Goal: Contribute content: Contribute content

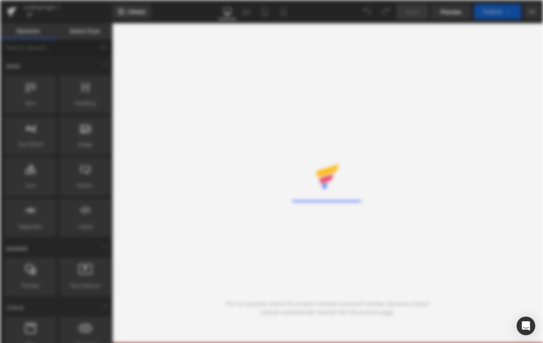
drag, startPoint x: 436, startPoint y: 97, endPoint x: 385, endPoint y: 106, distance: 51.3
click at [436, 97] on div "Rendering Content" at bounding box center [271, 171] width 543 height 343
click at [306, 117] on div "Rendering Content" at bounding box center [271, 171] width 543 height 343
drag, startPoint x: 371, startPoint y: 108, endPoint x: 367, endPoint y: 107, distance: 4.2
click at [371, 108] on div "Loading Library" at bounding box center [271, 171] width 543 height 343
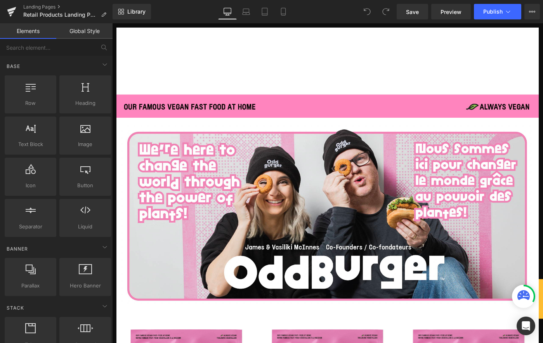
drag, startPoint x: 382, startPoint y: 93, endPoint x: 352, endPoint y: 133, distance: 50.7
click at [382, 93] on header "ORDER NOW Menu Back Menu Menu Retail Catering" at bounding box center [347, 64] width 461 height 73
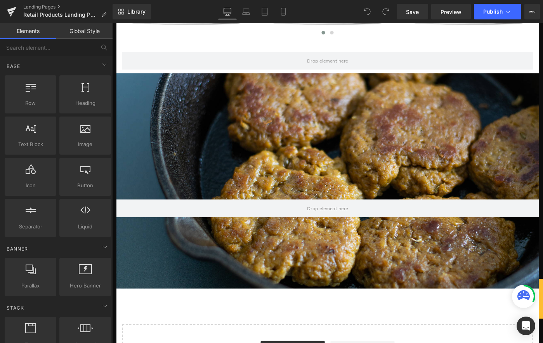
scroll to position [298, 0]
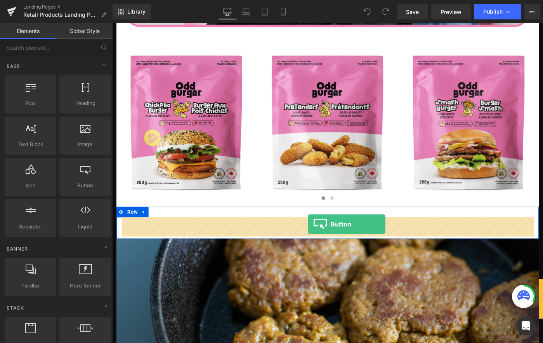
drag, startPoint x: 217, startPoint y: 215, endPoint x: 325, endPoint y: 242, distance: 111.4
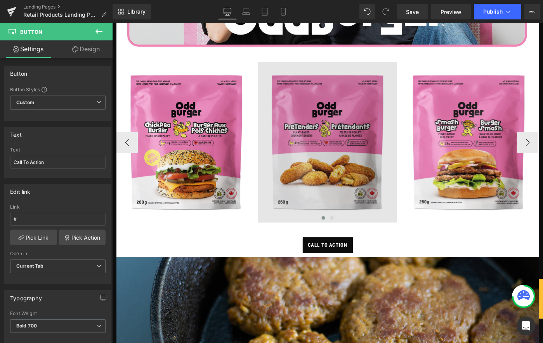
scroll to position [334, 0]
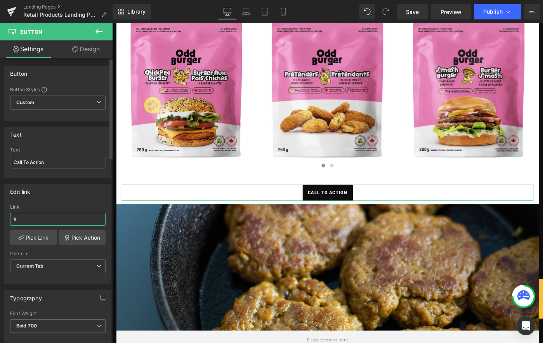
click at [35, 218] on input "#" at bounding box center [58, 219] width 96 height 13
drag, startPoint x: 46, startPoint y: 162, endPoint x: -30, endPoint y: 156, distance: 76.4
click at [0, 156] on html "Button You are previewing how the will restyle your page. You can not edit Elem…" at bounding box center [271, 171] width 543 height 343
click at [14, 161] on input "spec sheet" at bounding box center [58, 162] width 96 height 13
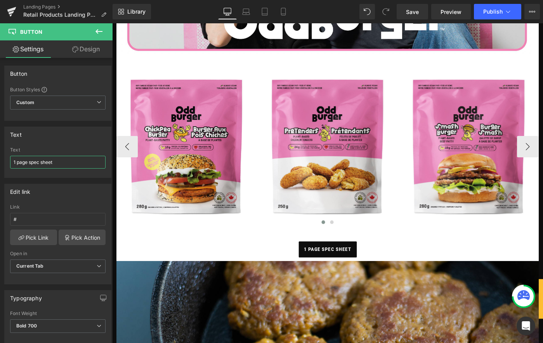
scroll to position [260, 0]
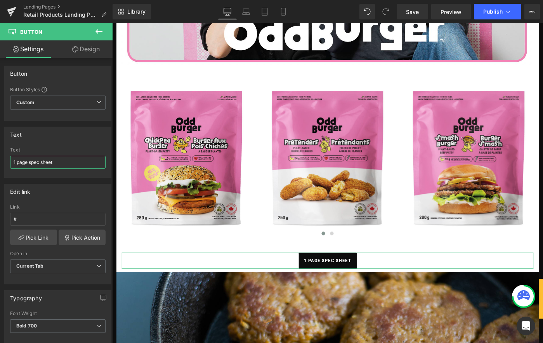
drag, startPoint x: 28, startPoint y: 162, endPoint x: -33, endPoint y: 160, distance: 61.4
click at [0, 160] on html "Button You are previewing how the will restyle your page. You can not edit Elem…" at bounding box center [271, 171] width 543 height 343
drag, startPoint x: 10, startPoint y: 163, endPoint x: 32, endPoint y: 202, distance: 44.9
click at [8, 163] on div "spec sheet Text spec sheet" at bounding box center [58, 162] width 106 height 30
type input "spec sheet"
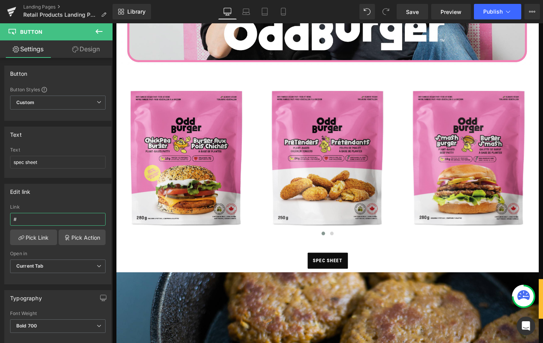
drag, startPoint x: 19, startPoint y: 220, endPoint x: -7, endPoint y: 217, distance: 26.6
click at [0, 217] on html "Button You are previewing how the will restyle your page. You can not edit Elem…" at bounding box center [271, 171] width 543 height 343
paste input "[URL][DOMAIN_NAME]"
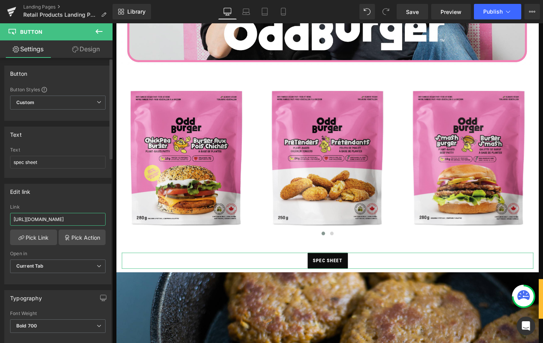
scroll to position [0, 139]
click at [82, 216] on input "[URL][DOMAIN_NAME]" at bounding box center [58, 219] width 96 height 13
type input "[URL][DOMAIN_NAME]"
click at [97, 193] on div "Edit link" at bounding box center [58, 191] width 106 height 15
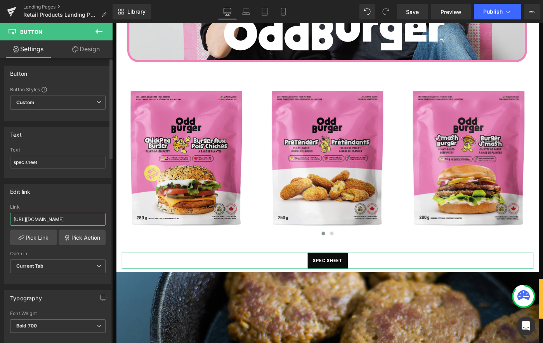
drag, startPoint x: 81, startPoint y: 213, endPoint x: 78, endPoint y: 217, distance: 5.1
click at [81, 213] on input "[URL][DOMAIN_NAME]" at bounding box center [58, 219] width 96 height 13
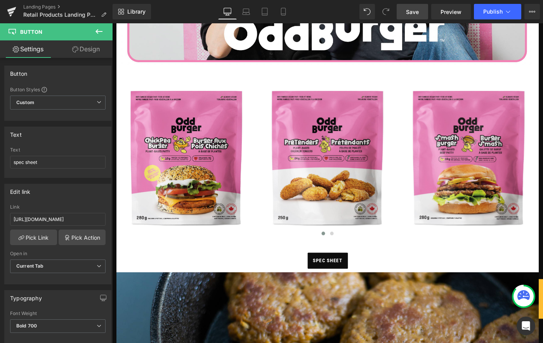
click at [417, 12] on span "Save" at bounding box center [412, 12] width 13 height 8
click at [446, 10] on span "Preview" at bounding box center [451, 12] width 21 height 8
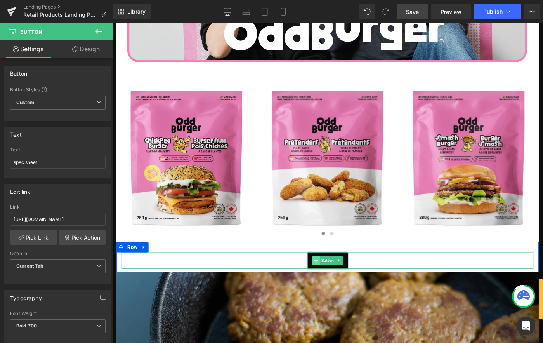
drag, startPoint x: 357, startPoint y: 287, endPoint x: 335, endPoint y: 284, distance: 22.3
click at [357, 287] on span "spec sheet" at bounding box center [347, 281] width 32 height 17
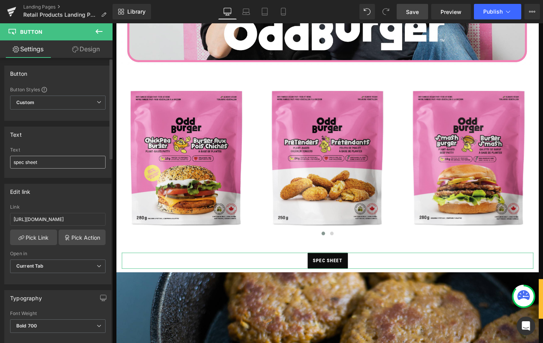
click at [18, 161] on input "spec sheet" at bounding box center [58, 162] width 96 height 13
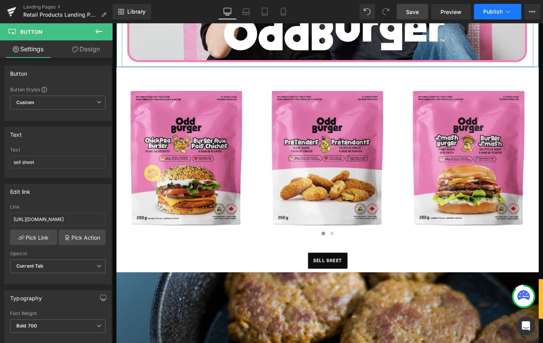
type input "sell sheet"
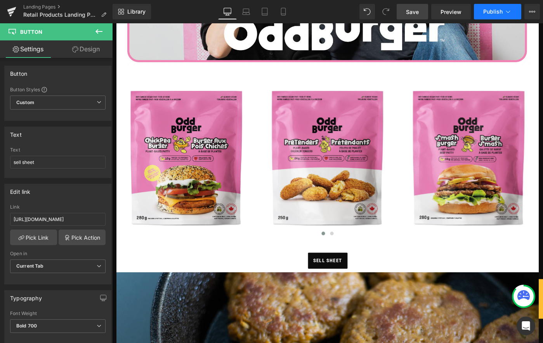
click at [500, 14] on span "Publish" at bounding box center [493, 12] width 19 height 6
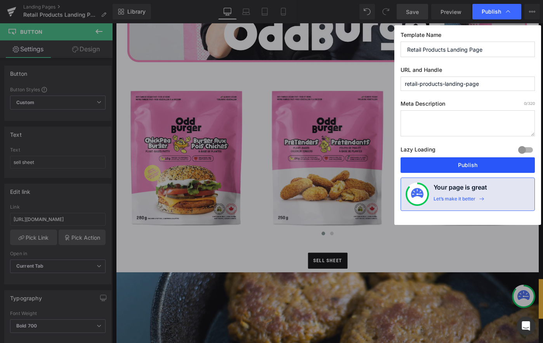
click at [478, 158] on button "Publish" at bounding box center [468, 165] width 134 height 16
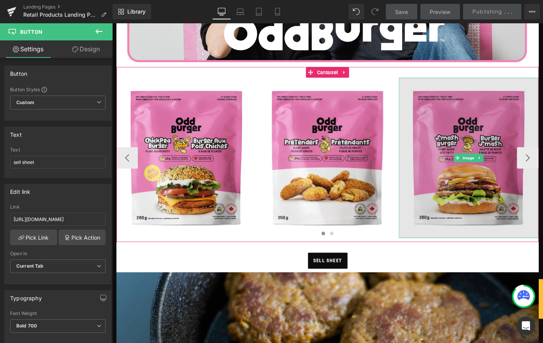
drag, startPoint x: 511, startPoint y: 174, endPoint x: 459, endPoint y: 109, distance: 84.0
click at [511, 174] on img at bounding box center [501, 170] width 152 height 174
